Goal: Information Seeking & Learning: Compare options

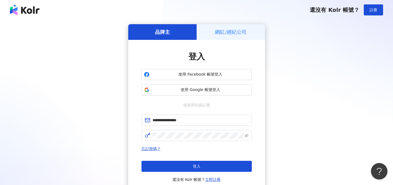
click at [213, 164] on button "登入" at bounding box center [196, 166] width 110 height 11
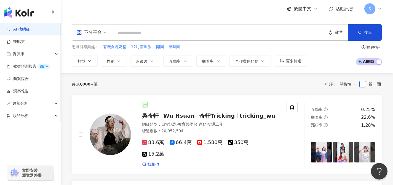
click at [99, 34] on div "不分平台" at bounding box center [88, 32] width 25 height 9
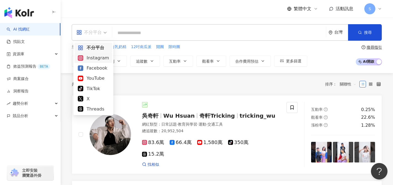
click at [99, 59] on div "Instagram" at bounding box center [93, 58] width 31 height 7
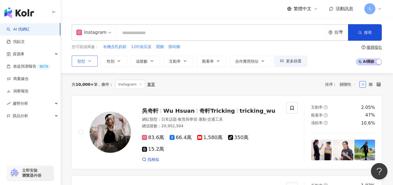
click at [88, 65] on button "類型" at bounding box center [85, 61] width 26 height 11
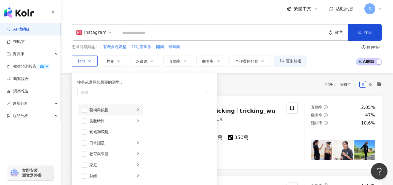
scroll to position [8, 0]
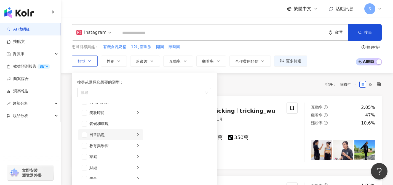
click at [96, 138] on div "日常話題" at bounding box center [112, 135] width 46 height 6
click at [85, 137] on span "button" at bounding box center [85, 135] width 6 height 6
click at [85, 158] on span "button" at bounding box center [85, 157] width 6 height 6
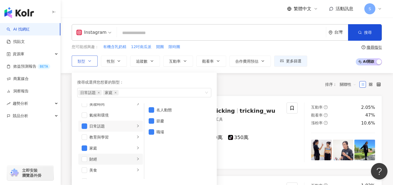
scroll to position [17, 0]
click at [109, 168] on div "美食" at bounding box center [112, 170] width 46 height 6
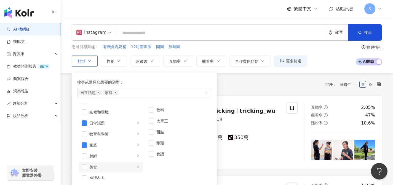
scroll to position [22, 0]
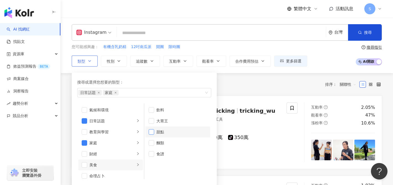
click at [152, 132] on span "button" at bounding box center [152, 133] width 6 height 6
click at [152, 144] on span "button" at bounding box center [152, 144] width 6 height 6
click at [152, 154] on span "button" at bounding box center [152, 155] width 6 height 6
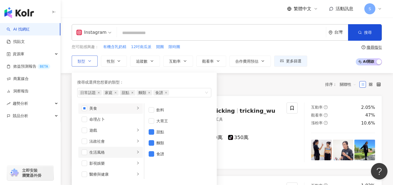
scroll to position [79, 0]
click at [124, 149] on li "生活風格" at bounding box center [110, 152] width 64 height 11
click at [86, 152] on span "button" at bounding box center [85, 153] width 6 height 6
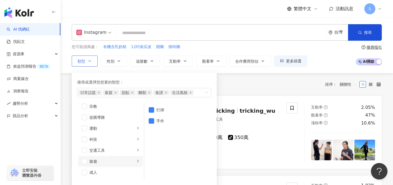
scroll to position [45, 0]
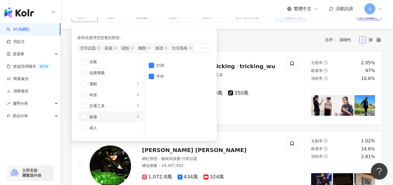
click at [100, 118] on div "旅遊" at bounding box center [112, 117] width 46 height 6
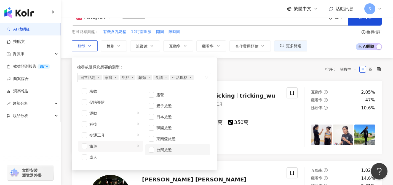
scroll to position [0, 0]
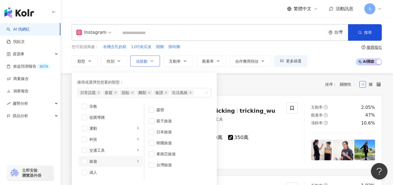
click at [153, 65] on button "追蹤數" at bounding box center [145, 61] width 30 height 11
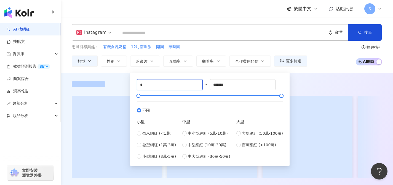
drag, startPoint x: 135, startPoint y: 87, endPoint x: 132, endPoint y: 87, distance: 3.6
click at [132, 87] on div "* - ******* 不限 小型 奈米網紅 (<1萬) 微型網紅 (1萬-3萬) 小型網紅 (3萬-5萬) 中型 中小型網紅 (5萬-10萬) 中型網紅 (…" at bounding box center [209, 120] width 159 height 94
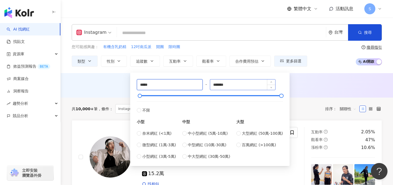
type input "*****"
drag, startPoint x: 235, startPoint y: 85, endPoint x: 193, endPoint y: 85, distance: 41.6
click at [196, 87] on div "***** - ******* 不限 小型 奈米網紅 (<1萬) 微型網紅 (1萬-3萬) 小型網紅 (3萬-5萬) 中型 中小型網紅 (5萬-10萬) 中型…" at bounding box center [210, 119] width 146 height 80
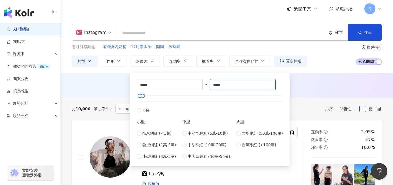
type input "*****"
click at [301, 86] on div "AI 推薦 ： 無結果，請嘗試搜尋其他語言關鍵字或條件" at bounding box center [227, 85] width 310 height 7
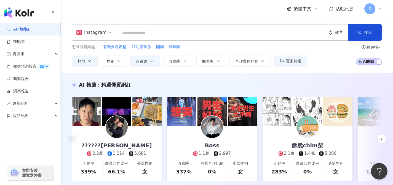
click at [268, 33] on input "search" at bounding box center [221, 33] width 204 height 10
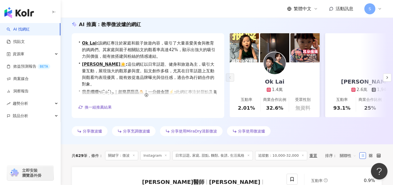
scroll to position [128, 0]
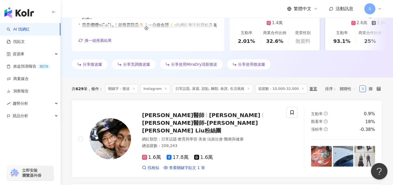
click at [346, 91] on span "關聯性" at bounding box center [347, 89] width 17 height 9
type input "**"
click at [348, 129] on div "互動率" at bounding box center [348, 128] width 14 height 6
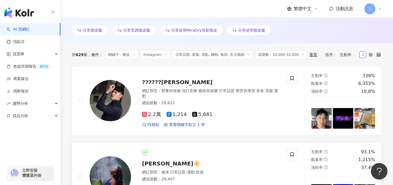
scroll to position [182, 0]
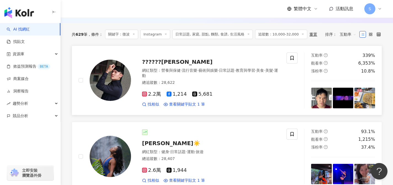
click at [203, 84] on div "總追蹤數 ： 28,622" at bounding box center [211, 83] width 138 height 6
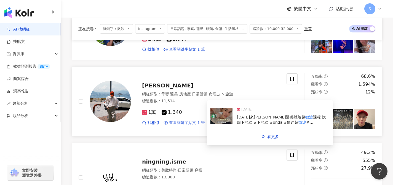
scroll to position [422, 0]
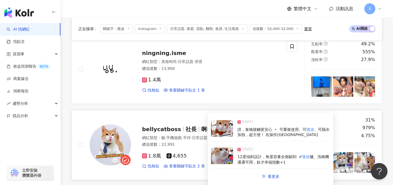
click at [193, 153] on div "1.8萬 4,655 找相似 查看關鍵字貼文 2 筆" at bounding box center [211, 159] width 138 height 20
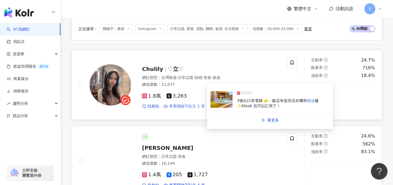
scroll to position [711, 0]
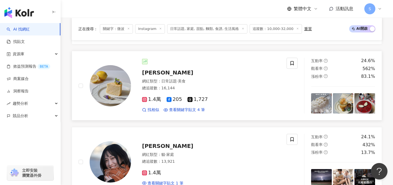
click at [192, 92] on div "網紅類型 ： 日常話題 · 美食 總追蹤數 ： 16,144" at bounding box center [211, 86] width 138 height 14
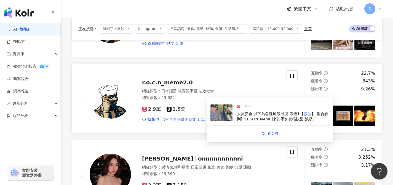
scroll to position [926, 0]
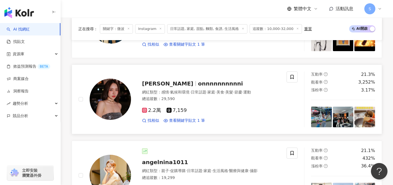
click at [203, 110] on div "2.2萬 7,159" at bounding box center [211, 111] width 138 height 6
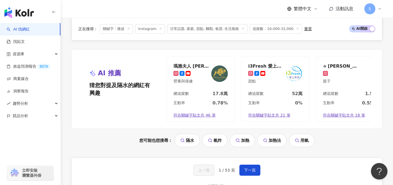
scroll to position [1164, 0]
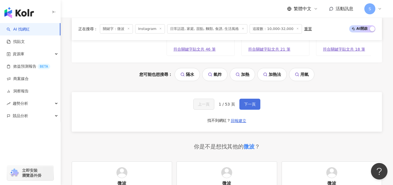
click at [247, 107] on span "下一頁" at bounding box center [250, 104] width 12 height 4
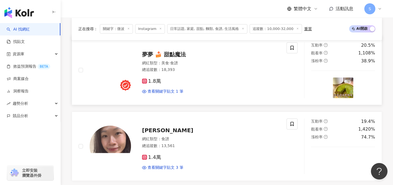
scroll to position [188, 0]
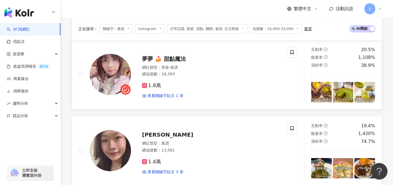
click at [183, 81] on div "1.8萬 查看關鍵字貼文 1 筆" at bounding box center [211, 89] width 138 height 20
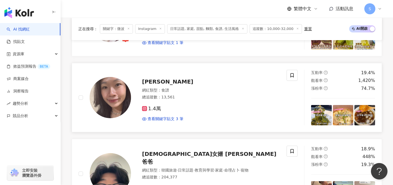
click at [181, 110] on div "1.4萬" at bounding box center [211, 109] width 138 height 6
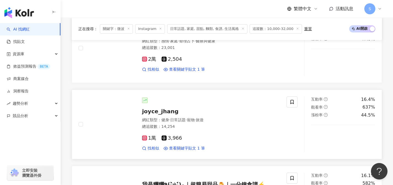
scroll to position [619, 0]
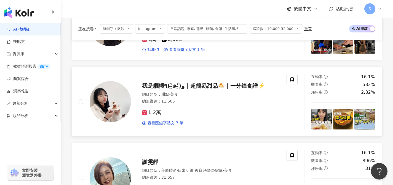
click at [170, 113] on div "1.2萬" at bounding box center [211, 113] width 138 height 6
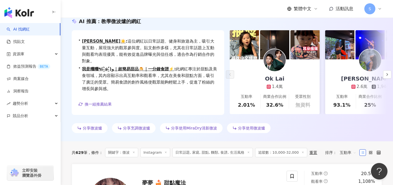
scroll to position [69, 0]
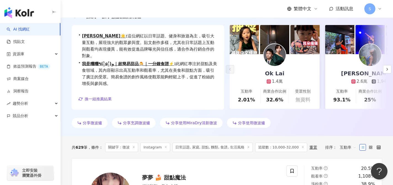
click at [247, 147] on icon at bounding box center [248, 147] width 3 height 3
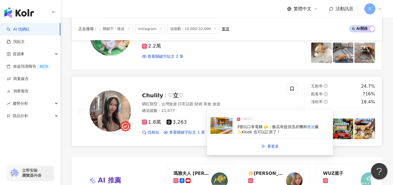
scroll to position [1159, 0]
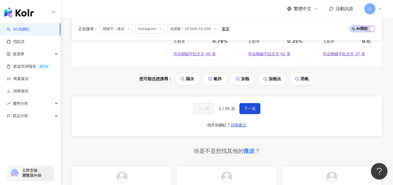
click at [253, 118] on div "上一頁 1 / 95 頁 下一頁 找不到網紅？ 回報建立" at bounding box center [227, 117] width 310 height 40
click at [252, 114] on button "下一頁" at bounding box center [249, 108] width 21 height 11
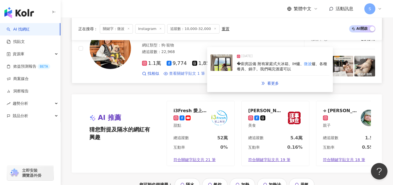
scroll to position [1116, 0]
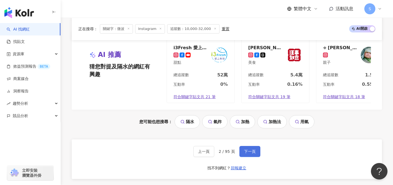
click at [251, 154] on span "下一頁" at bounding box center [250, 152] width 12 height 4
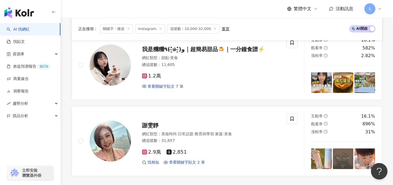
scroll to position [1075, 0]
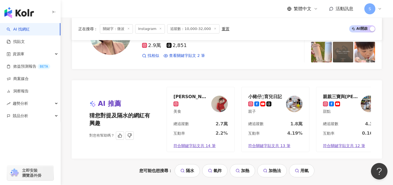
click at [268, 121] on div "總追蹤數 1.8萬" at bounding box center [275, 125] width 68 height 9
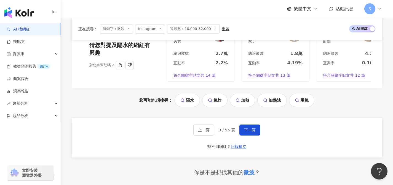
scroll to position [1148, 0]
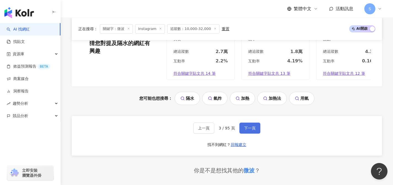
click at [250, 127] on button "下一頁" at bounding box center [249, 128] width 21 height 11
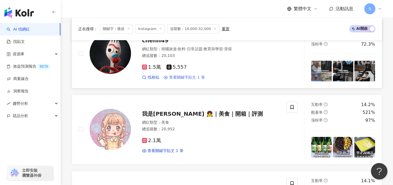
scroll to position [531, 0]
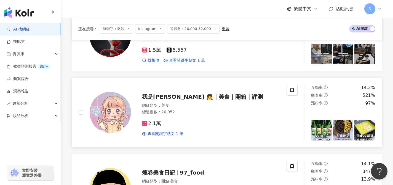
click at [177, 115] on div "網紅類型 ： 美食 總追蹤數 ： 20,952" at bounding box center [211, 110] width 138 height 14
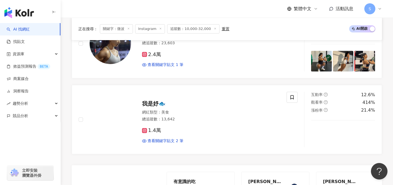
scroll to position [988, 0]
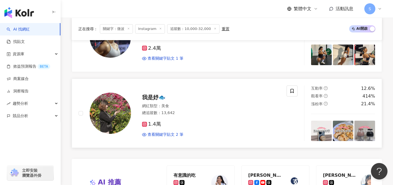
click at [189, 108] on div "我是妤🐟 網紅類型 ： 美食 總追蹤數 ： 13,642 1.4萬 查看關鍵字貼文 2 筆" at bounding box center [205, 113] width 149 height 48
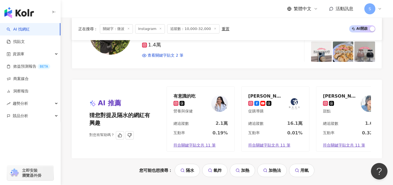
scroll to position [1091, 0]
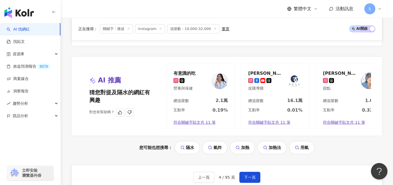
click at [200, 104] on div "總追蹤數 2.1萬" at bounding box center [201, 102] width 68 height 9
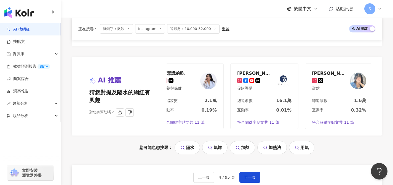
scroll to position [0, 13]
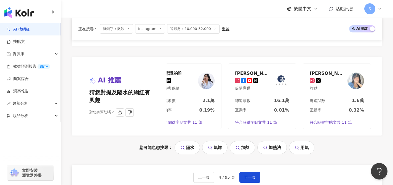
click at [331, 98] on div "Angwe Lin 甜點" at bounding box center [337, 81] width 68 height 34
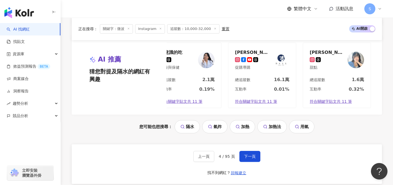
scroll to position [1140, 0]
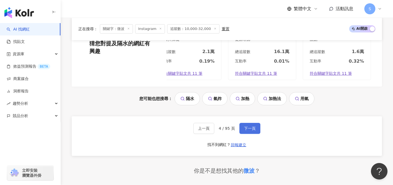
click at [255, 134] on button "下一頁" at bounding box center [249, 128] width 21 height 11
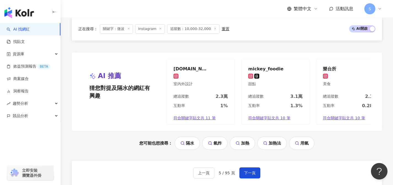
scroll to position [1095, 0]
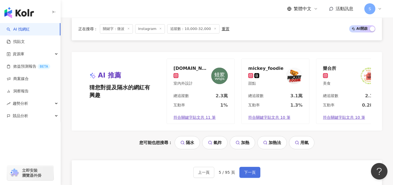
click at [251, 172] on button "下一頁" at bounding box center [249, 172] width 21 height 11
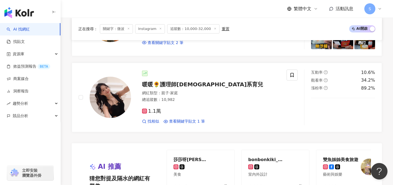
scroll to position [1117, 0]
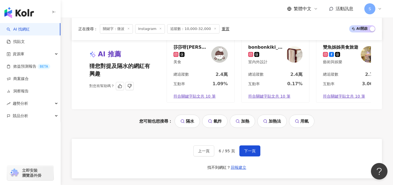
click at [184, 88] on div "互動率 1.09%" at bounding box center [201, 85] width 68 height 9
click at [247, 157] on button "下一頁" at bounding box center [249, 151] width 21 height 11
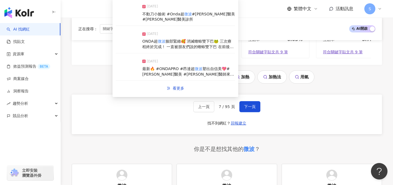
scroll to position [1164, 0]
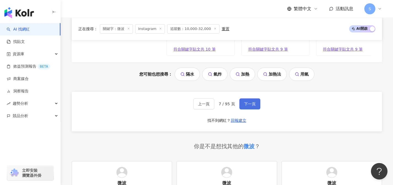
click at [255, 108] on button "下一頁" at bounding box center [249, 104] width 21 height 11
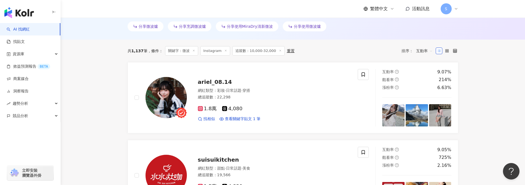
scroll to position [14, 0]
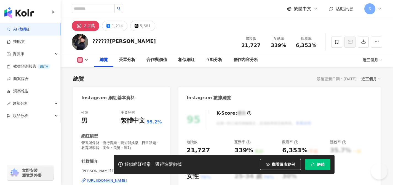
scroll to position [26, 0]
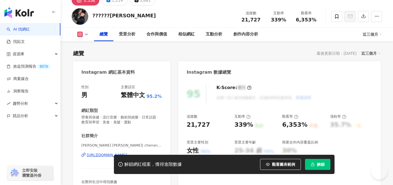
click at [127, 153] on div "https://www.instagram.com/chenandrew0611/" at bounding box center [107, 155] width 40 height 5
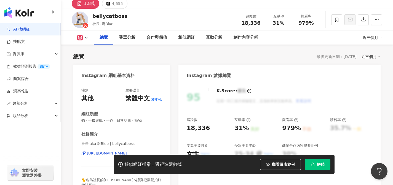
scroll to position [27, 0]
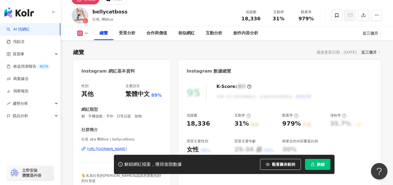
click at [127, 148] on div "https://www.instagram.com/bellycatboss/" at bounding box center [107, 149] width 40 height 5
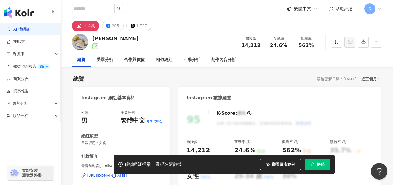
click at [145, 151] on div "性別 男 主要語言 繁體中文 97.7% 網紅類型 日常話題 · 美食 社群簡介 青青加點言𓍯 | oliver_little_green https://w…" at bounding box center [121, 162] width 80 height 105
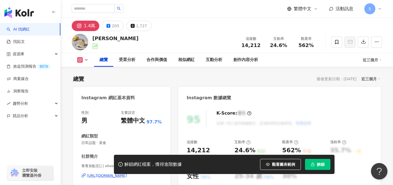
scroll to position [25, 0]
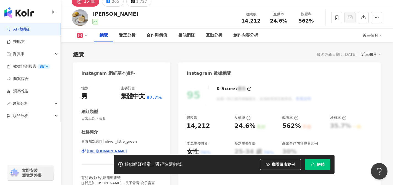
click at [127, 153] on div "https://www.instagram.com/oliver_little_green/" at bounding box center [107, 151] width 40 height 5
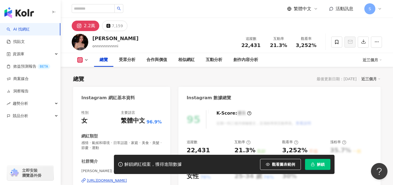
click at [101, 155] on div "解鎖網紅檔案，獲得進階數據 觀看圖表範例 解鎖" at bounding box center [196, 164] width 393 height 19
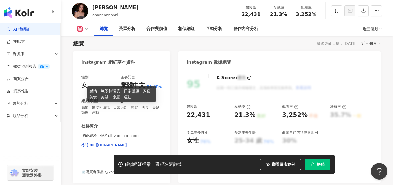
scroll to position [38, 0]
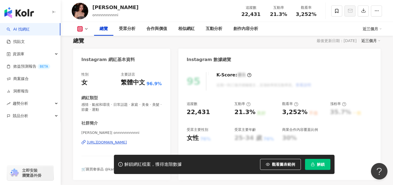
click at [115, 144] on div "https://www.instagram.com/onnnnnnnnnni/" at bounding box center [107, 142] width 40 height 5
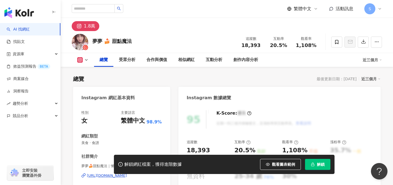
scroll to position [91, 0]
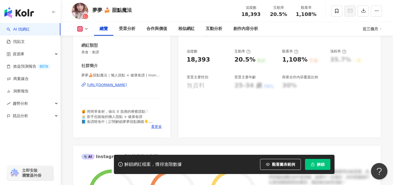
click at [127, 85] on div "https://www.instagram.com/mon2dessert/" at bounding box center [107, 85] width 40 height 5
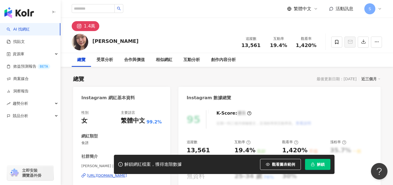
click at [127, 174] on div "[URL][DOMAIN_NAME]" at bounding box center [107, 176] width 40 height 5
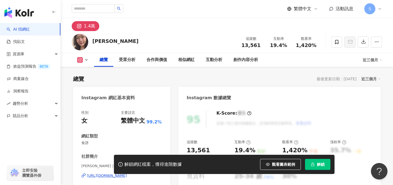
scroll to position [39, 0]
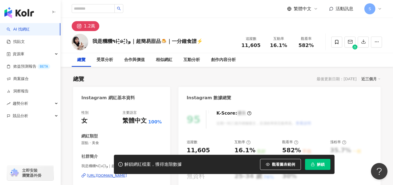
scroll to position [87, 0]
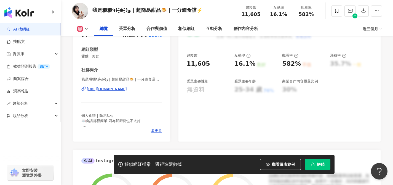
click at [91, 90] on div "[URL][DOMAIN_NAME]" at bounding box center [107, 89] width 40 height 5
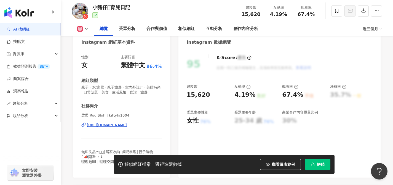
click at [127, 125] on div "https://www.instagram.com/kittyhi1004/" at bounding box center [107, 125] width 40 height 5
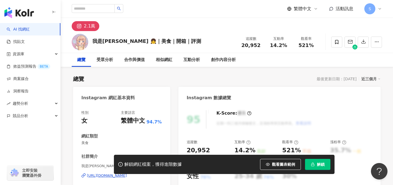
click at [127, 174] on div "[URL][DOMAIN_NAME]" at bounding box center [107, 176] width 40 height 5
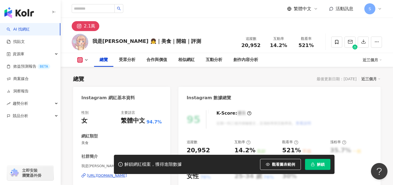
scroll to position [31, 0]
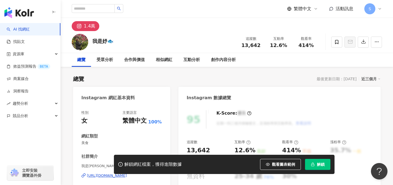
click at [134, 148] on div "性別 女 主要語言 繁體中文 100% 網紅類型 美食 社群簡介 我是妤🐟 | yuisme_ [URL][DOMAIN_NAME] ㅣ一隻愛喝奶茶的🐟 ㅣ簡…" at bounding box center [121, 162] width 80 height 105
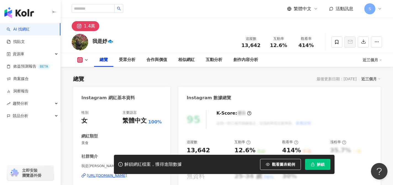
scroll to position [27, 0]
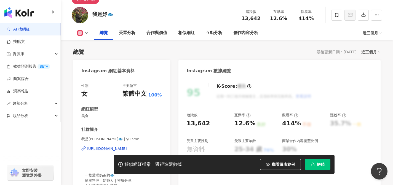
click at [127, 148] on div "https://www.instagram.com/yuisme_/" at bounding box center [107, 149] width 40 height 5
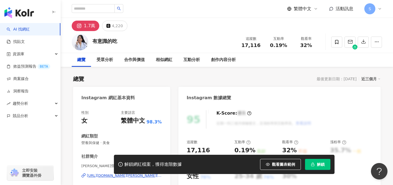
click at [155, 174] on div "https://www.instagram.com/nancy.cooking/" at bounding box center [124, 176] width 75 height 5
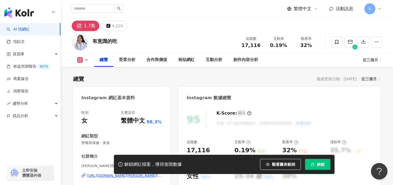
scroll to position [45, 0]
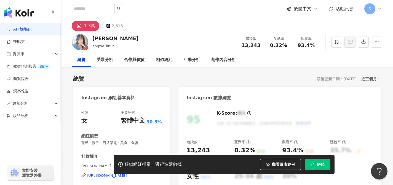
click at [127, 174] on div "[URL][DOMAIN_NAME]" at bounding box center [107, 176] width 40 height 5
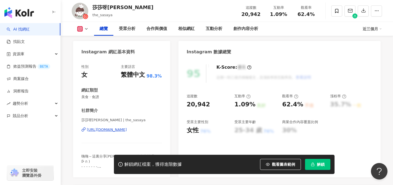
click at [127, 131] on div "[URL][DOMAIN_NAME]" at bounding box center [107, 130] width 40 height 5
